Goal: Book appointment/travel/reservation

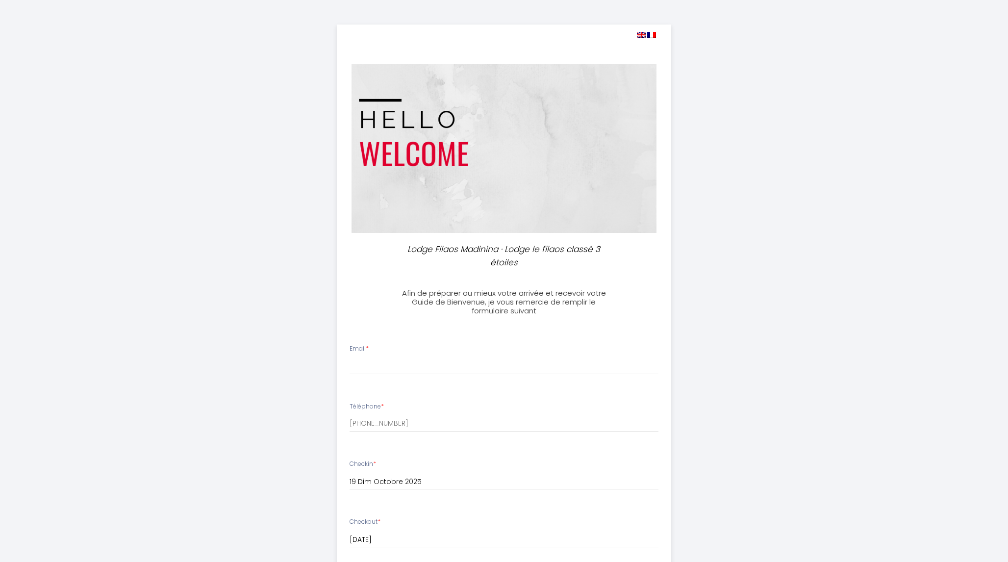
select select
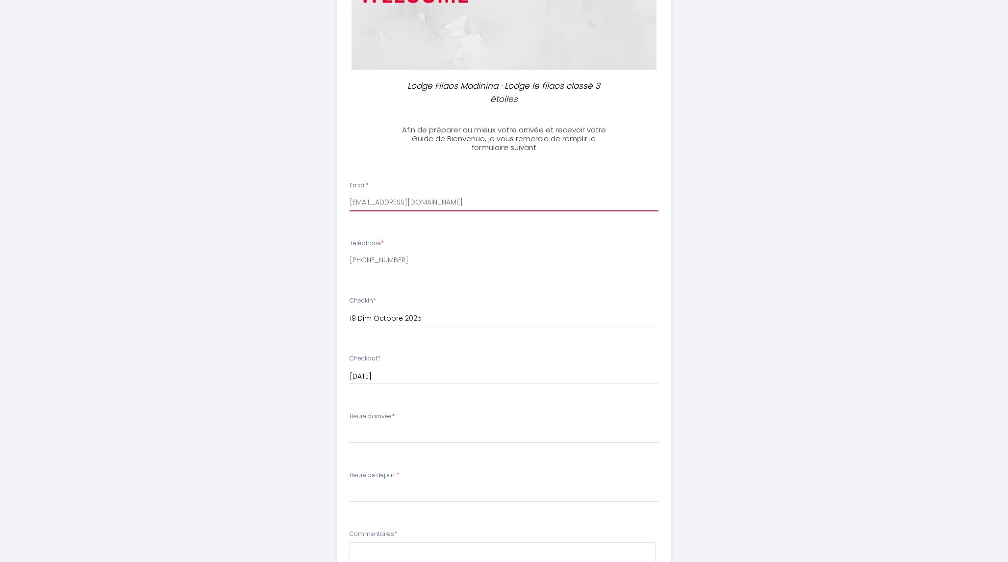
scroll to position [163, 0]
type input "[EMAIL_ADDRESS][DOMAIN_NAME]"
select select "16:00"
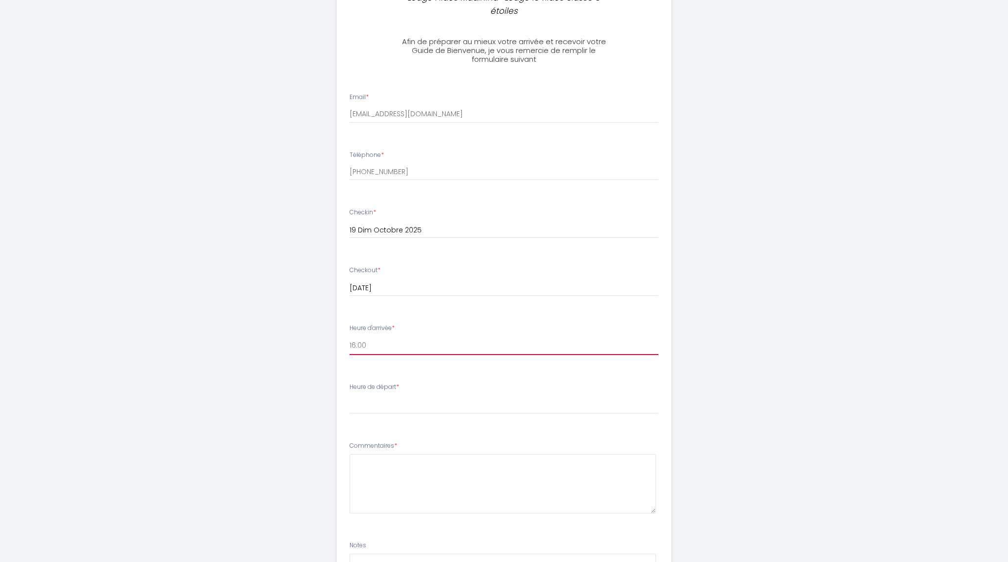
scroll to position [262, 0]
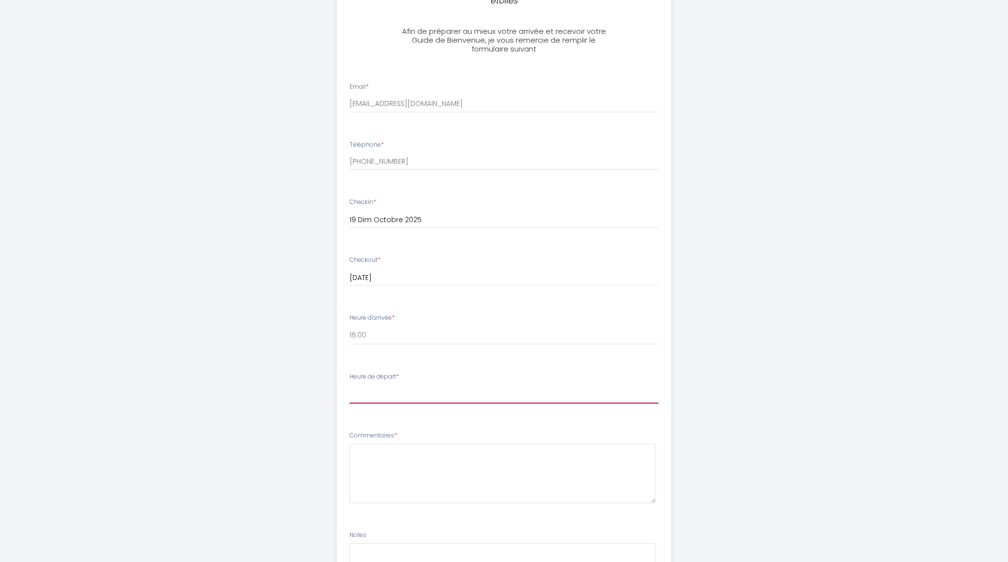
select select "10:30"
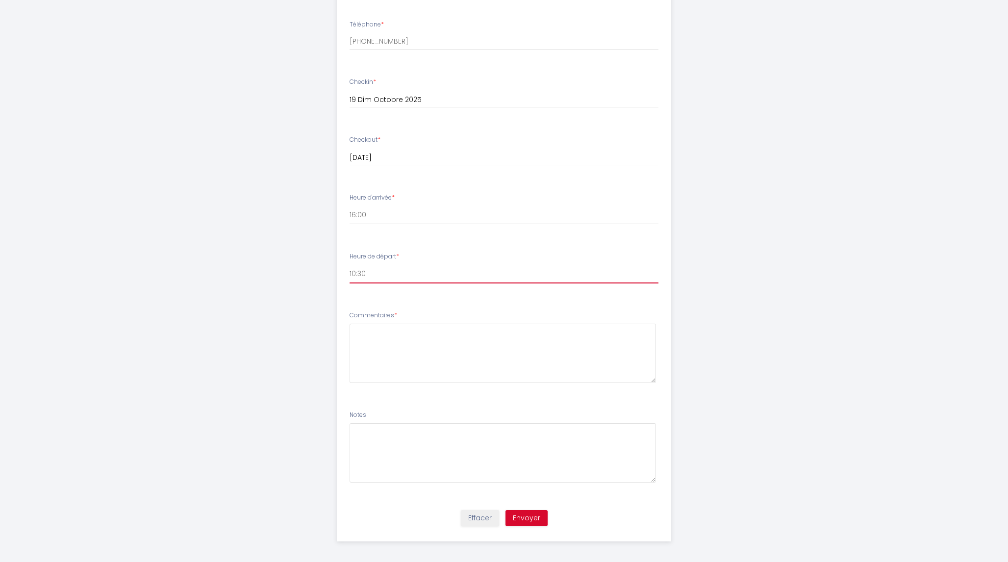
scroll to position [381, 0]
click at [395, 332] on textarea at bounding box center [503, 353] width 307 height 59
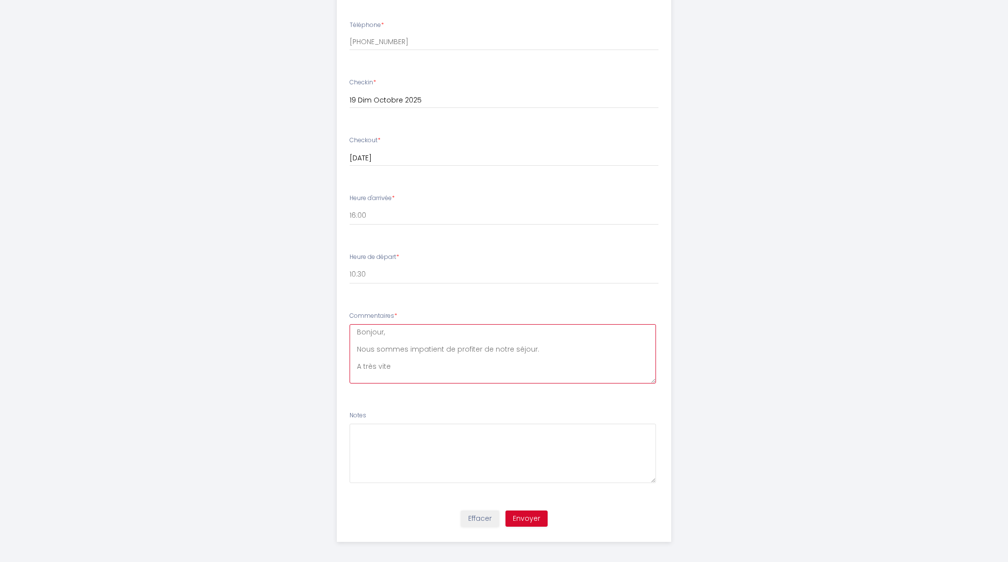
scroll to position [0, 0]
click at [457, 370] on textarea "Bonjour, Nous sommes impatient de profiter de notre séjour. A très vite. [PERSO…" at bounding box center [503, 353] width 307 height 59
click at [439, 347] on textarea "Bonjour, Nous sommes impatient de profiter de notre séjour. A très vite. [PERSO…" at bounding box center [503, 353] width 307 height 59
drag, startPoint x: 540, startPoint y: 346, endPoint x: 347, endPoint y: 347, distance: 192.7
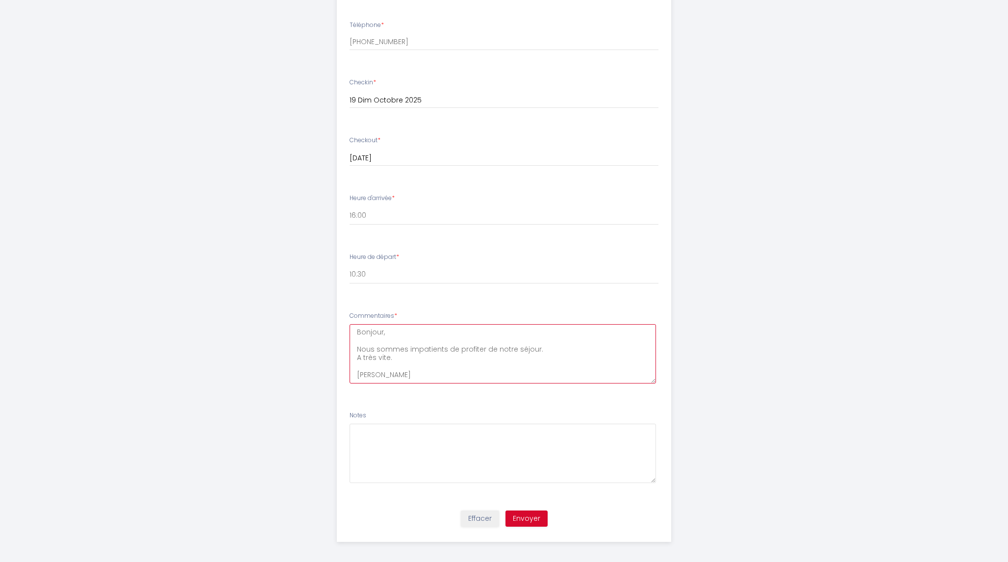
click at [347, 347] on li "Commentaires * Bonjour, Nous sommes impatients de profiter de notre séjour. A t…" at bounding box center [504, 352] width 334 height 94
click at [494, 367] on textarea "Bonjour, Nous sommes impatients de profiter de notre séjour. A très vite. [PERS…" at bounding box center [503, 354] width 307 height 59
type textarea "Bonjour, Nous sommes impatients de profiter de notre séjour. A très vite. [PERS…"
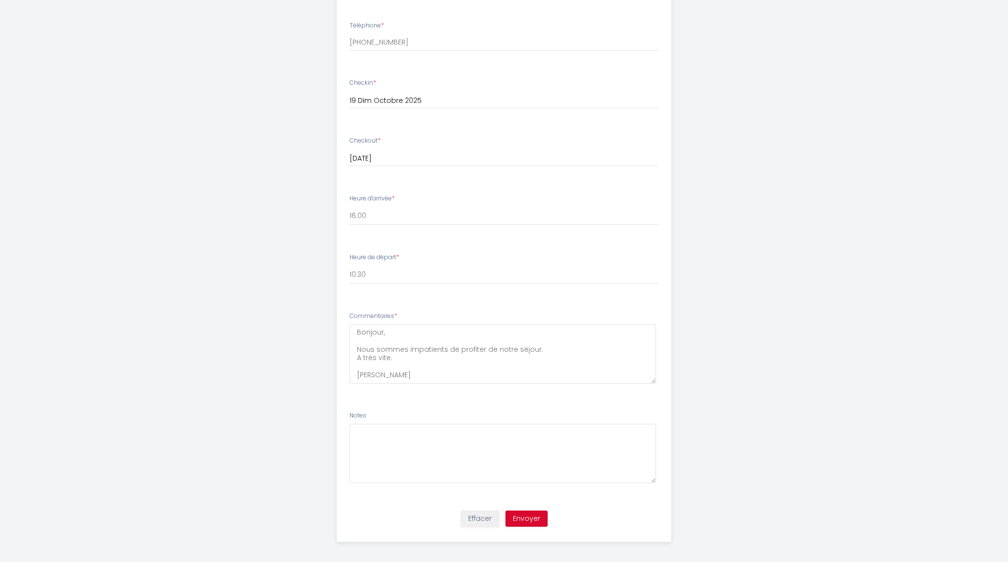
click at [530, 514] on button "Envoyer" at bounding box center [526, 519] width 42 height 17
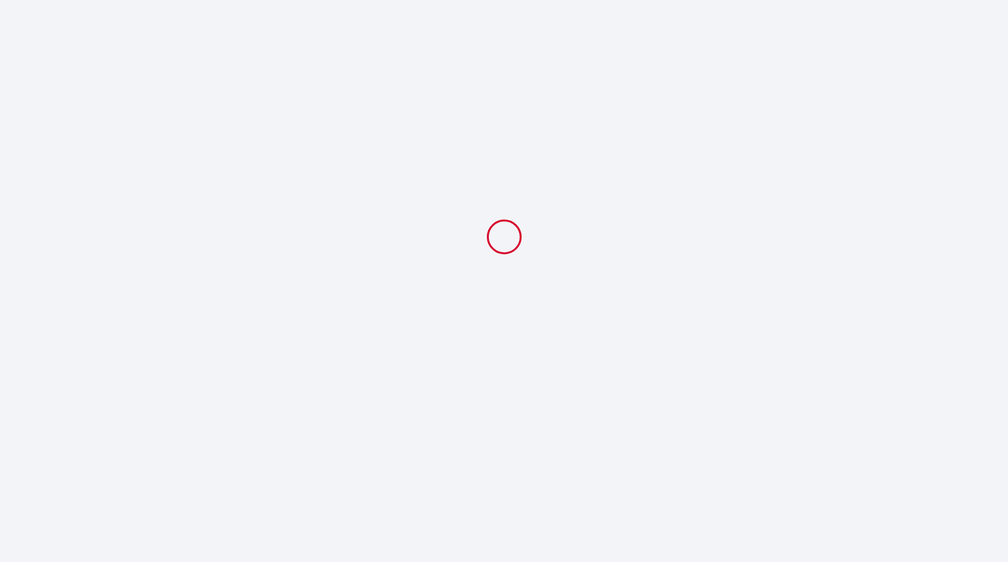
select select "10:30"
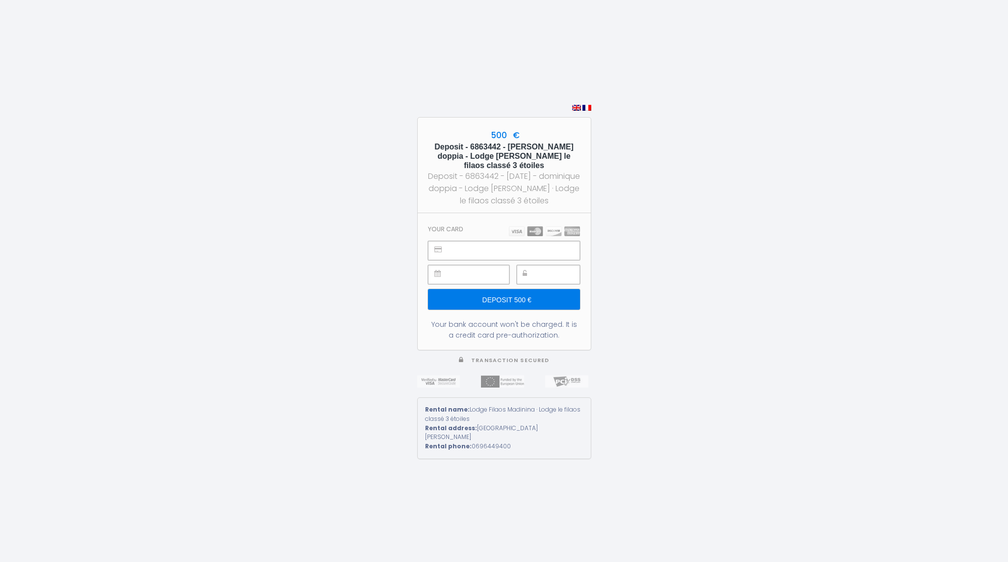
click at [483, 241] on section "Your card Deposit 500 € Your bank account won't be charged. It is a credit card…" at bounding box center [504, 281] width 173 height 137
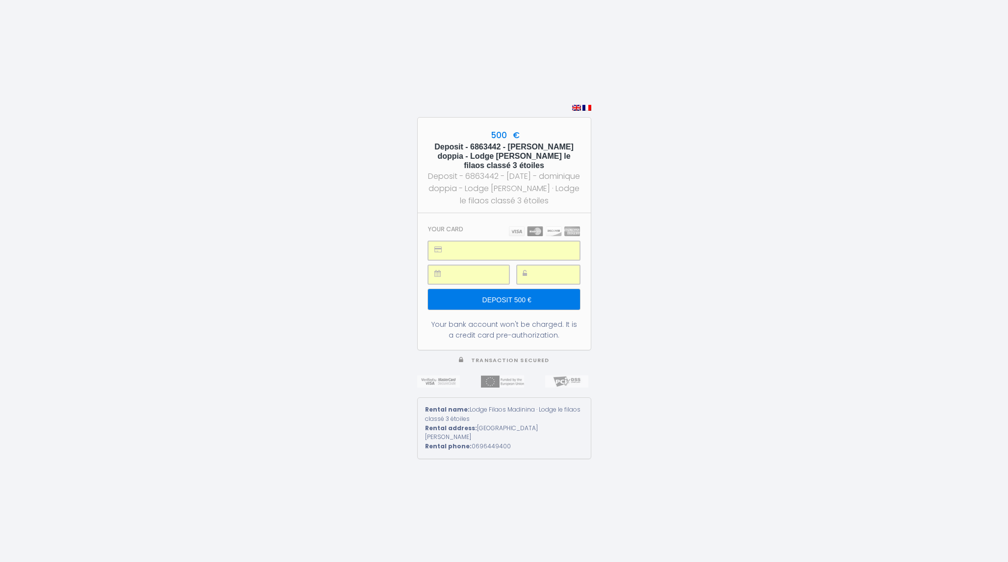
click at [508, 310] on input "Deposit 500 €" at bounding box center [503, 299] width 151 height 21
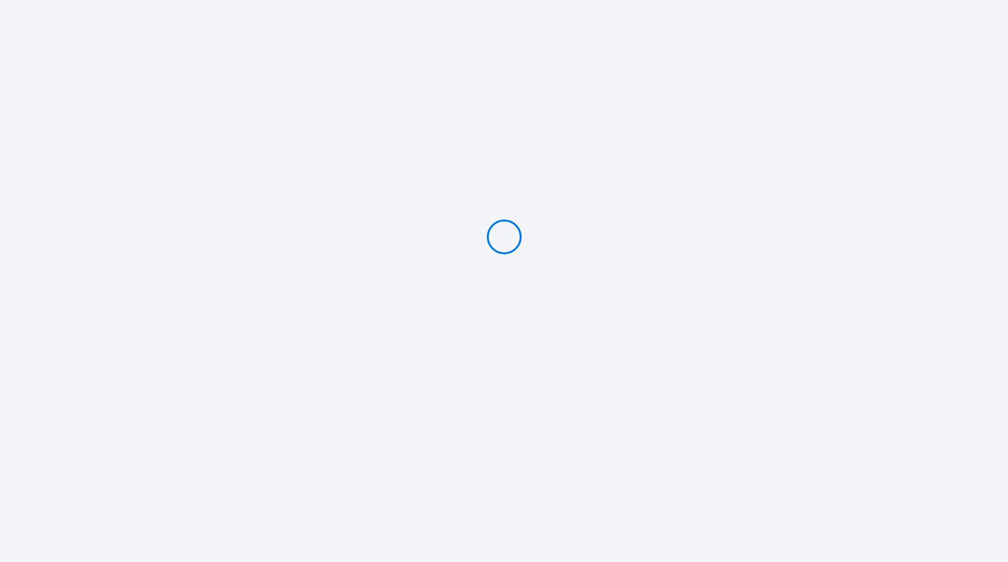
type input "Deposit 500 €"
